Goal: Task Accomplishment & Management: Complete application form

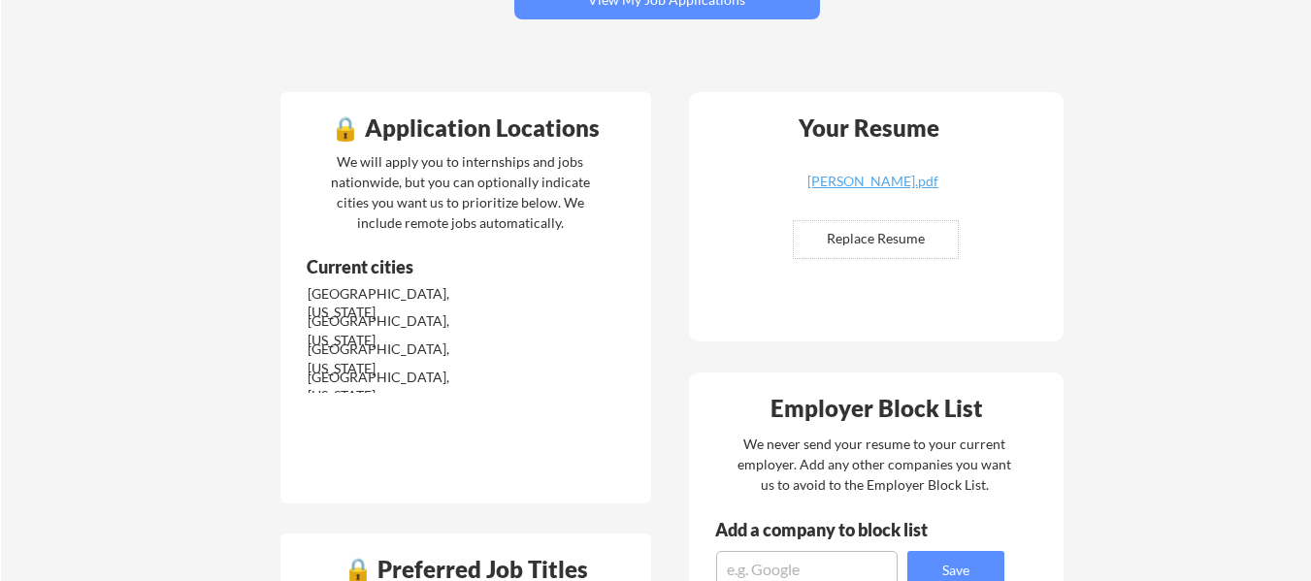
scroll to position [392, 0]
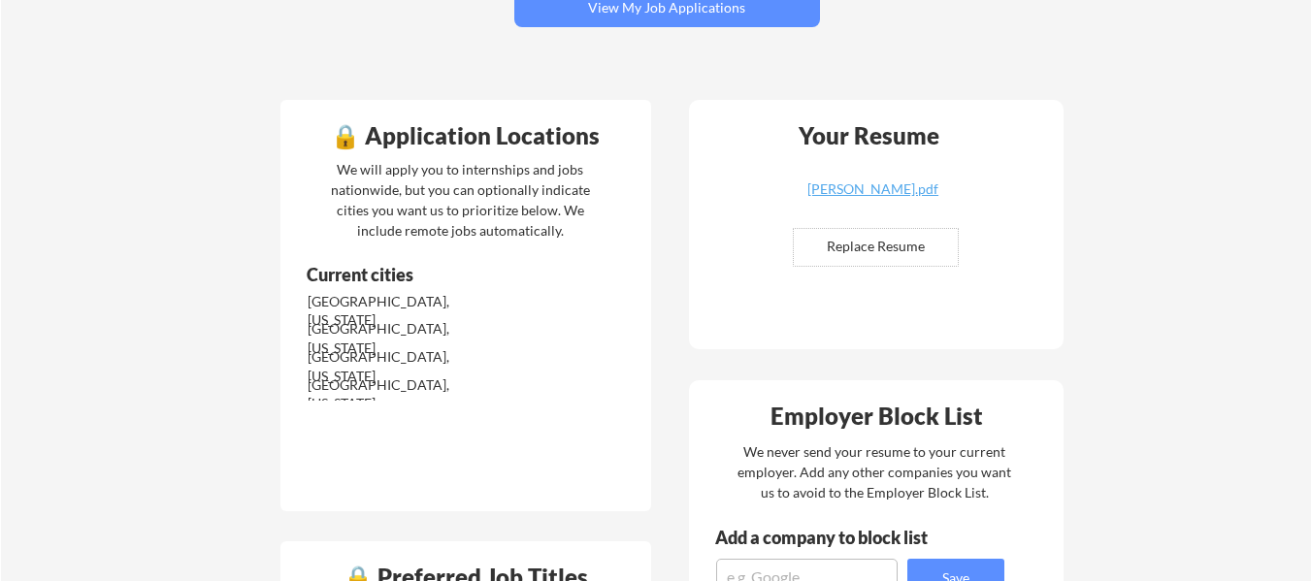
click at [911, 230] on input "file" at bounding box center [876, 247] width 164 height 37
type input "C:\fakepath\Jonathan_Mathurin_Resume_hubspot_fixed.pdf"
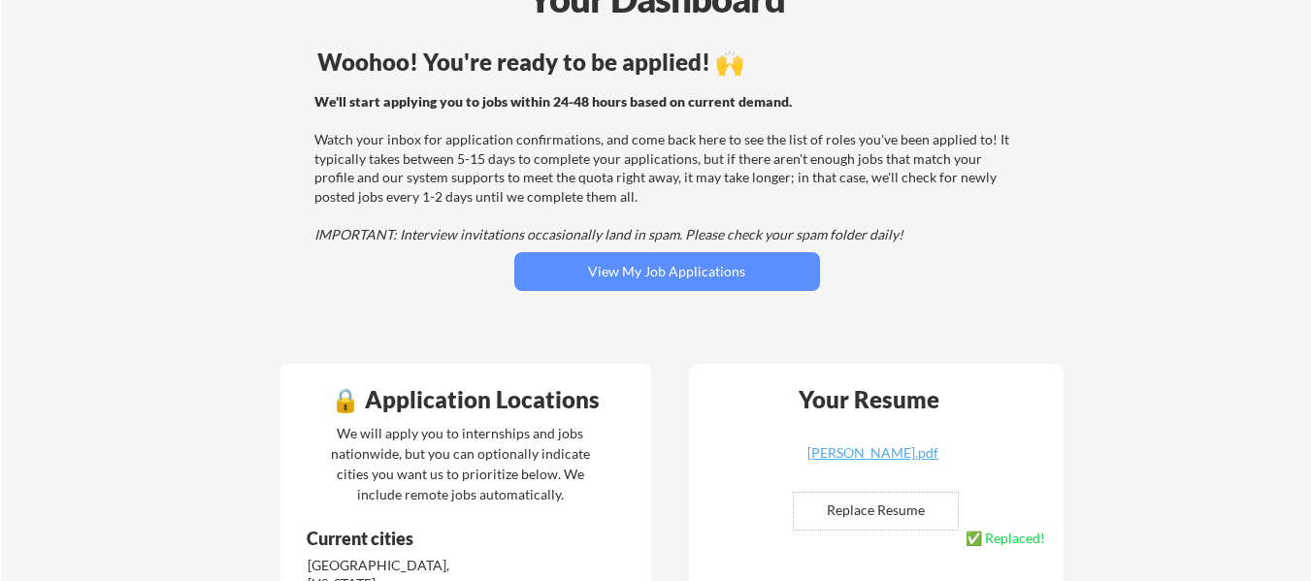
scroll to position [0, 0]
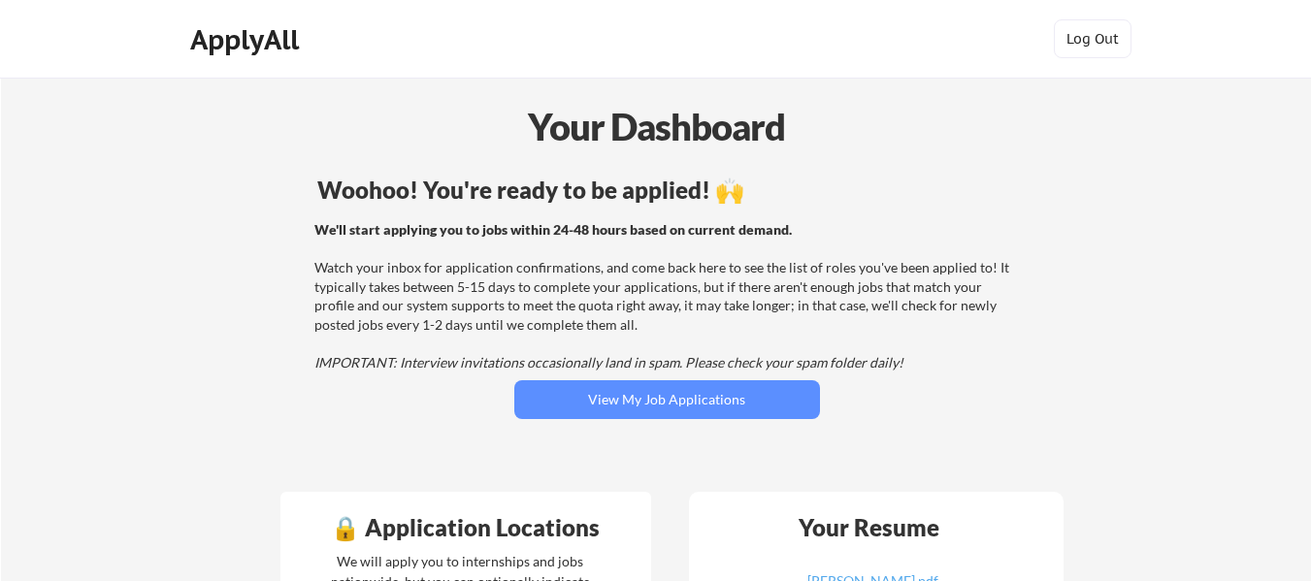
click at [748, 378] on div "Woohoo! You're ready to be applied! 🙌 We'll start applying you to jobs within 2…" at bounding box center [667, 324] width 783 height 310
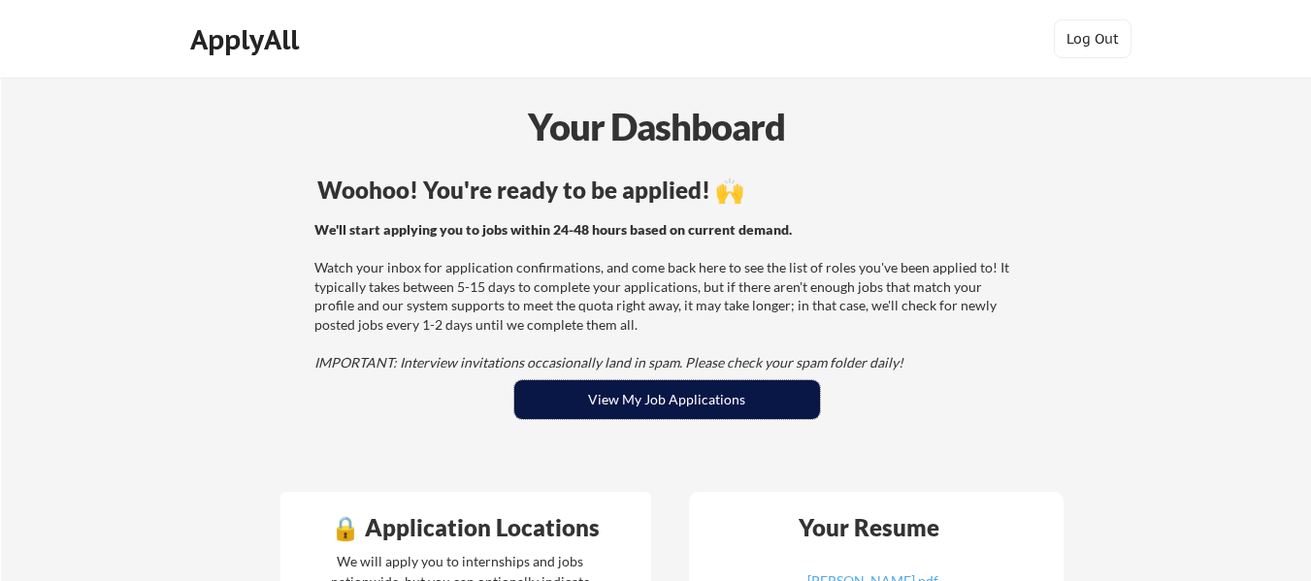
click at [742, 390] on button "View My Job Applications" at bounding box center [667, 399] width 306 height 39
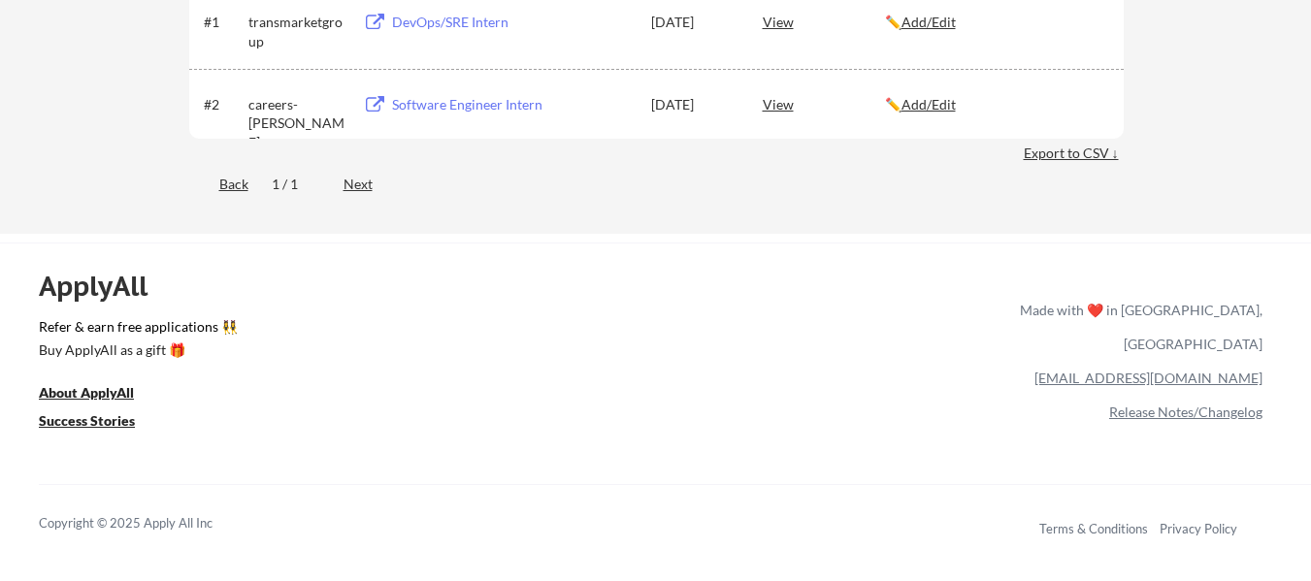
scroll to position [10, 0]
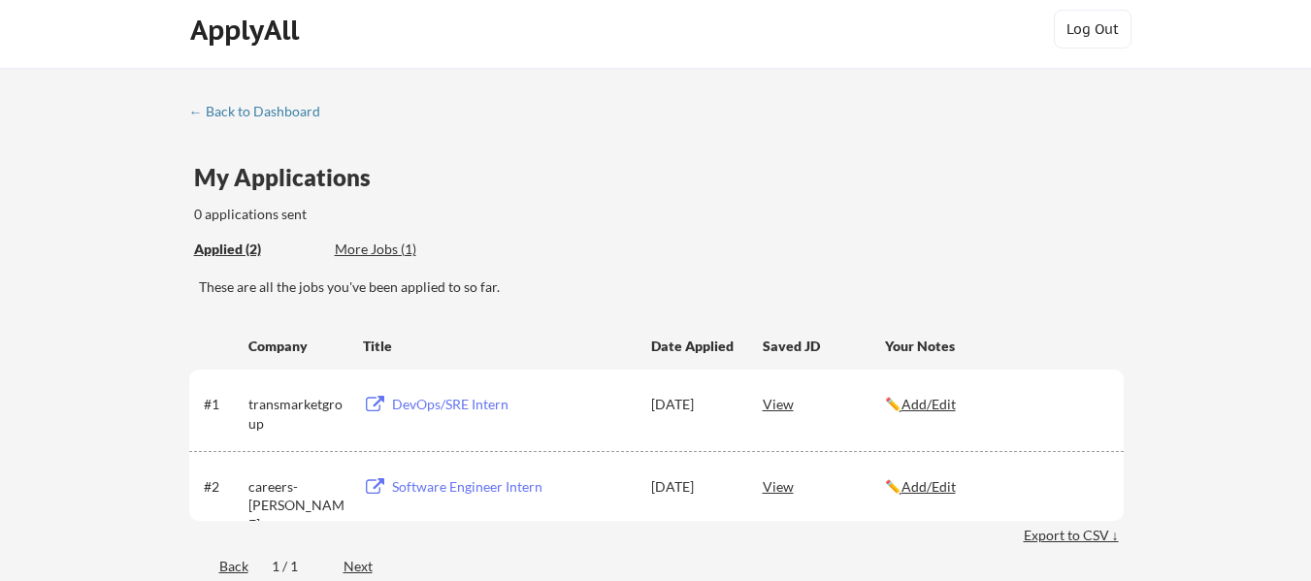
click at [268, 217] on div "0 applications sent" at bounding box center [382, 214] width 376 height 19
click at [289, 213] on div "0 applications sent" at bounding box center [382, 214] width 376 height 19
click at [385, 251] on div "More Jobs (1)" at bounding box center [406, 249] width 143 height 19
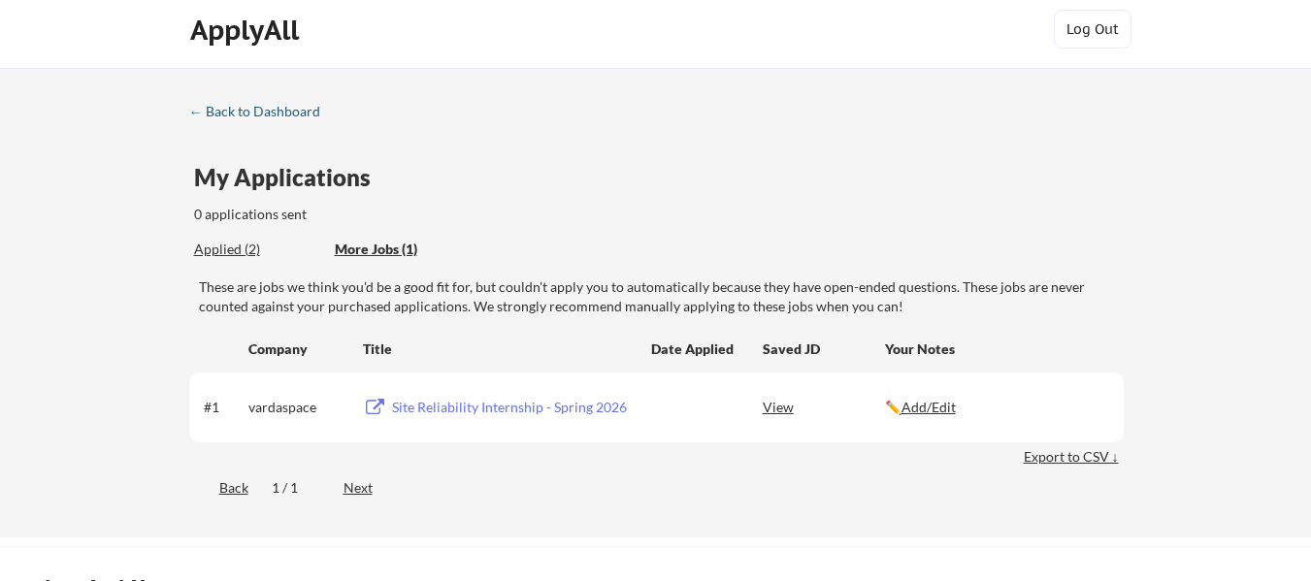
click at [204, 118] on div "← Back to Dashboard" at bounding box center [262, 112] width 146 height 14
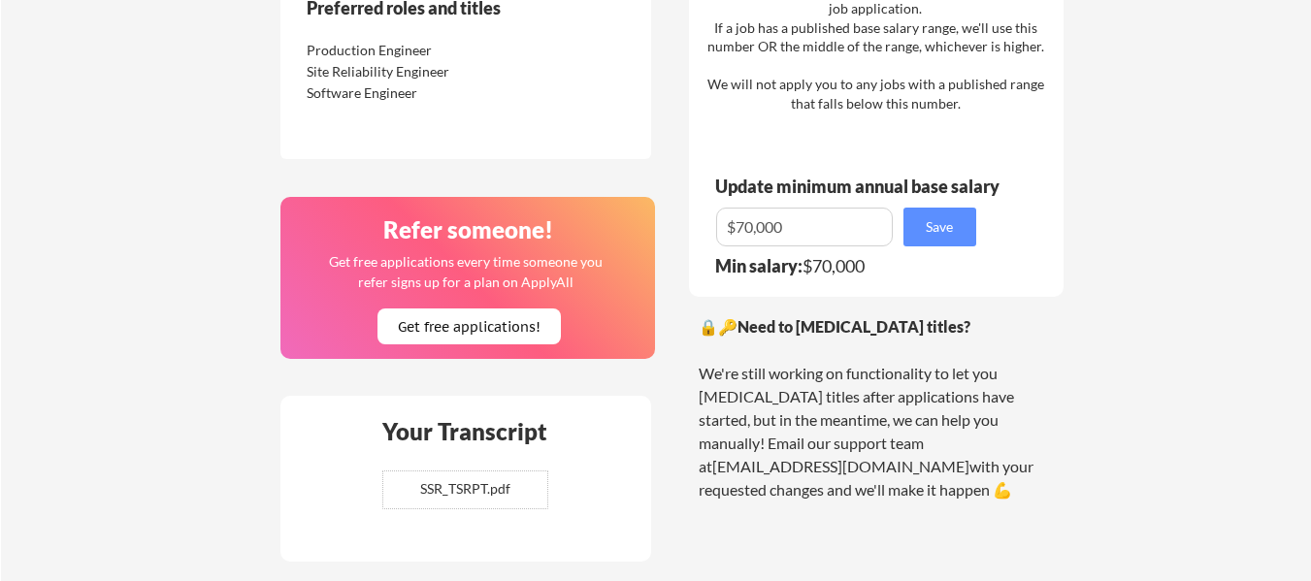
scroll to position [1105, 0]
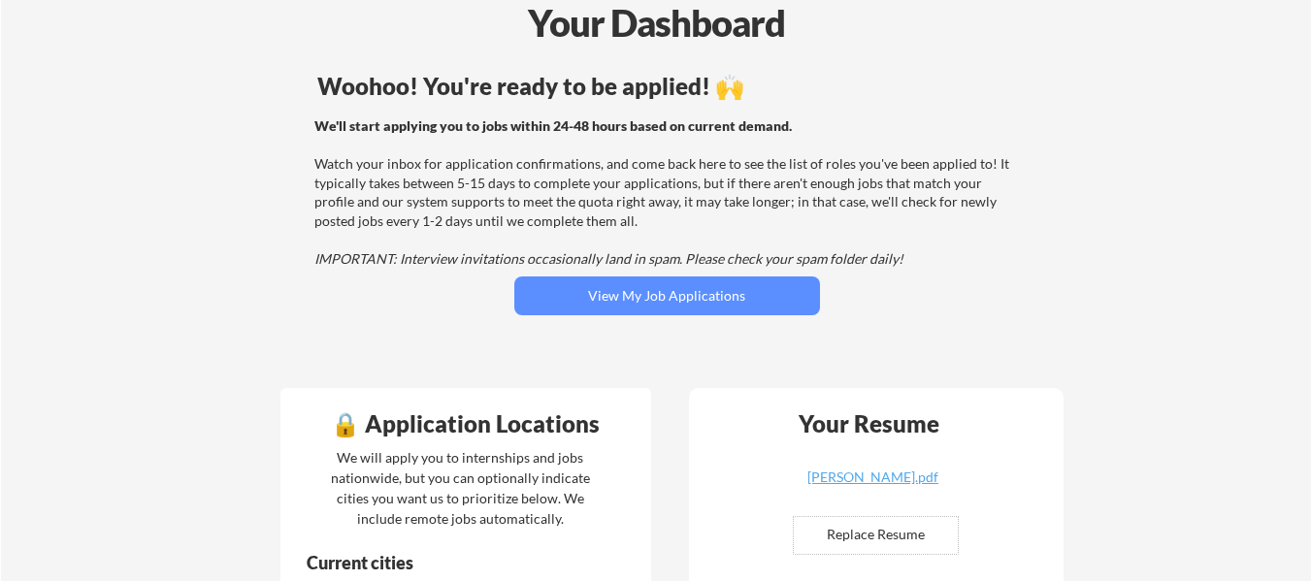
scroll to position [132, 0]
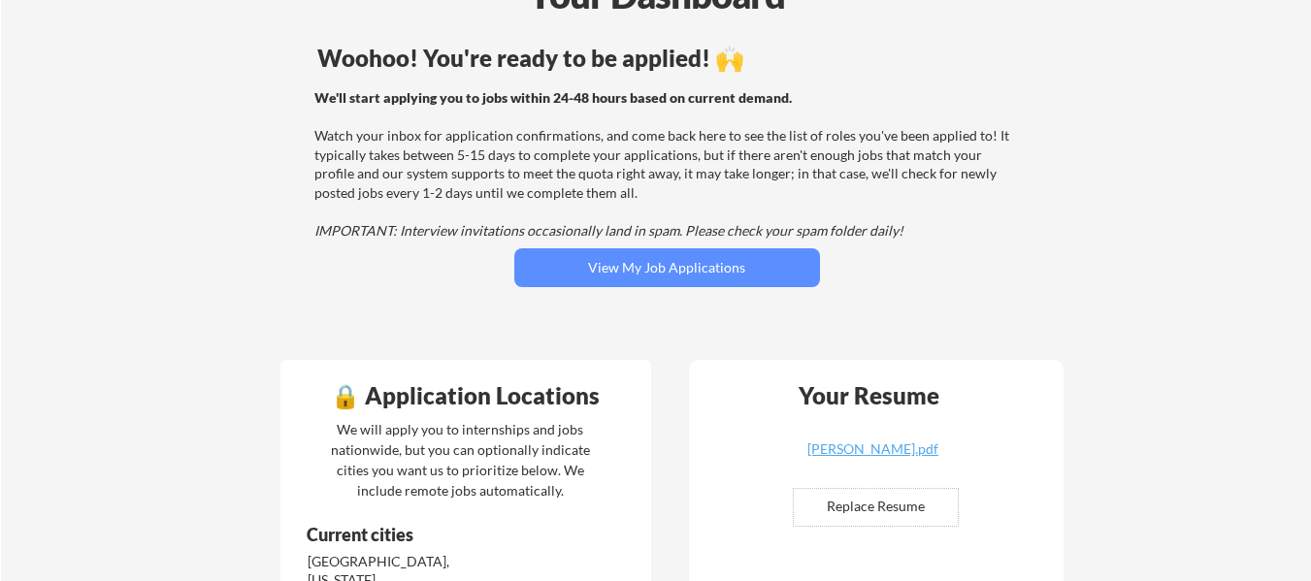
click at [649, 274] on button "View My Job Applications" at bounding box center [667, 267] width 306 height 39
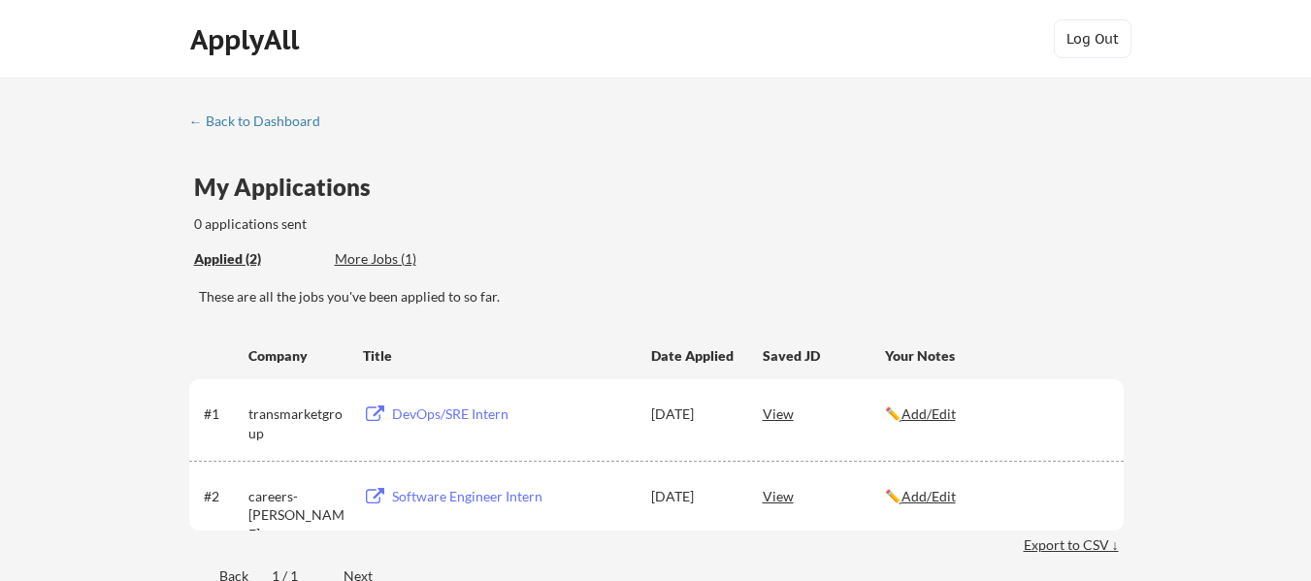
click at [211, 121] on div "← Back to Dashboard" at bounding box center [262, 122] width 146 height 14
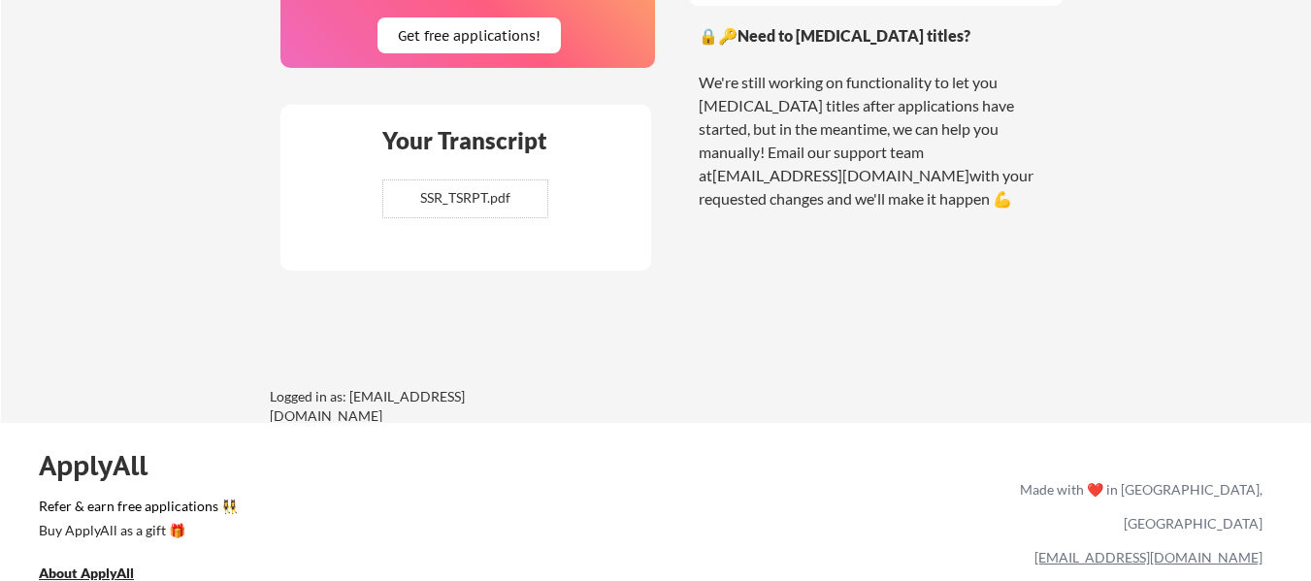
scroll to position [1602, 0]
